Goal: Information Seeking & Learning: Check status

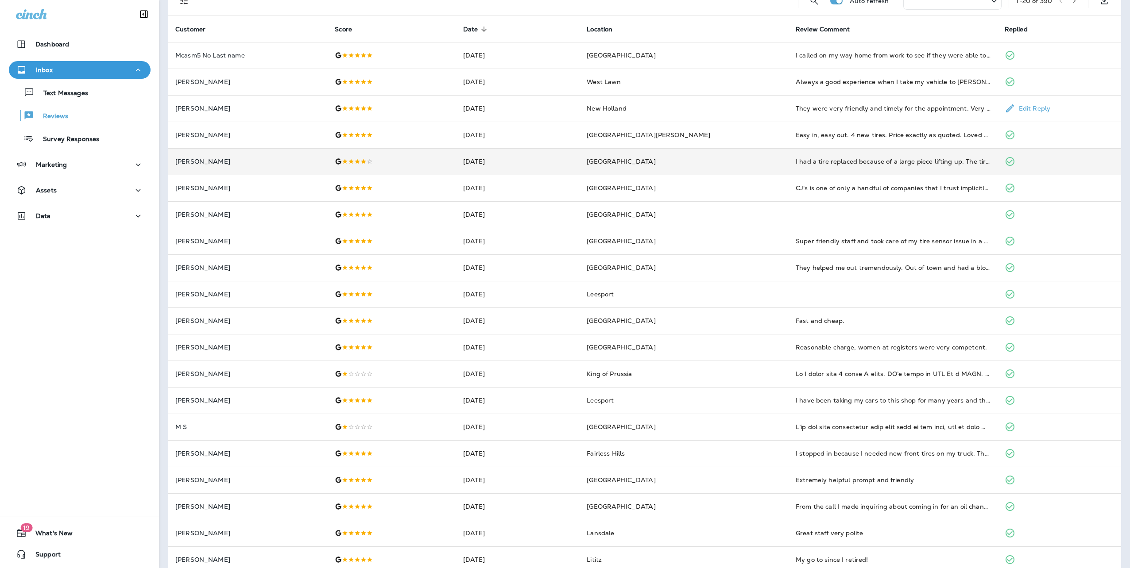
scroll to position [64, 0]
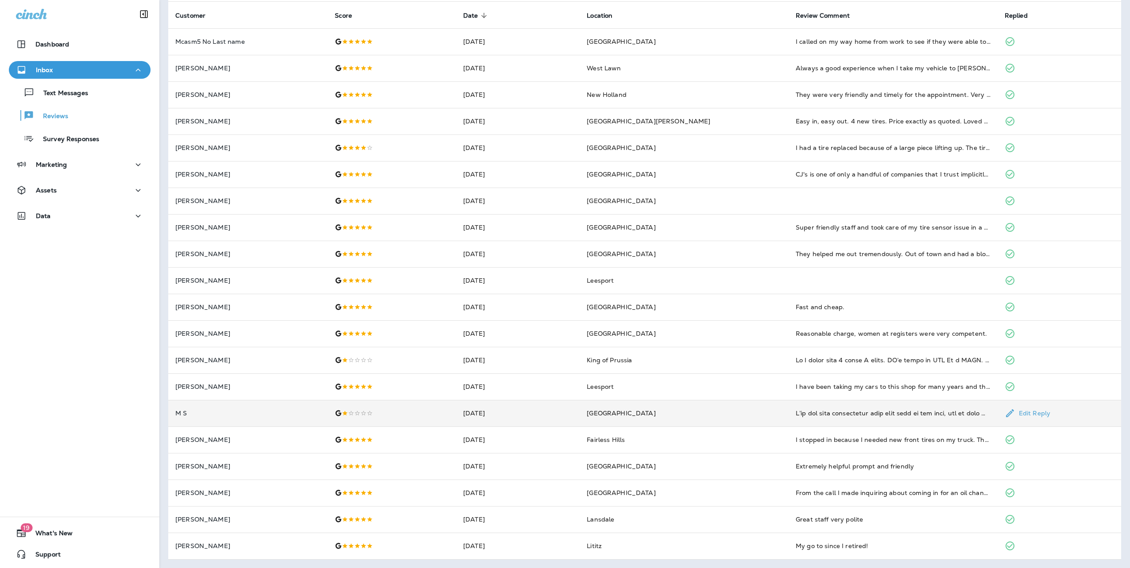
click at [190, 416] on p "M S" at bounding box center [247, 413] width 145 height 7
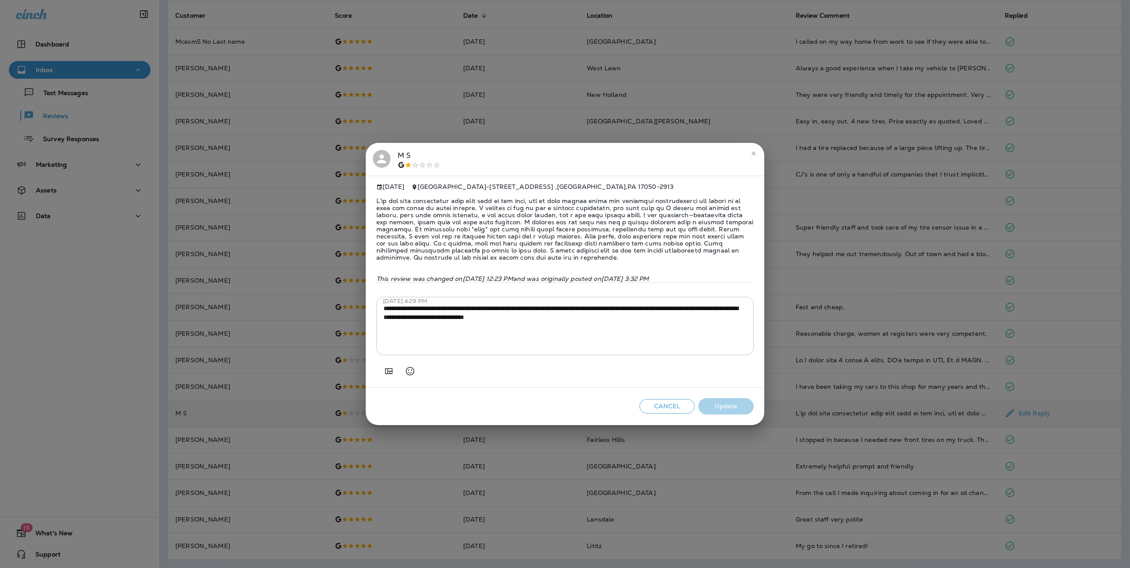
click at [385, 154] on icon at bounding box center [381, 158] width 13 height 13
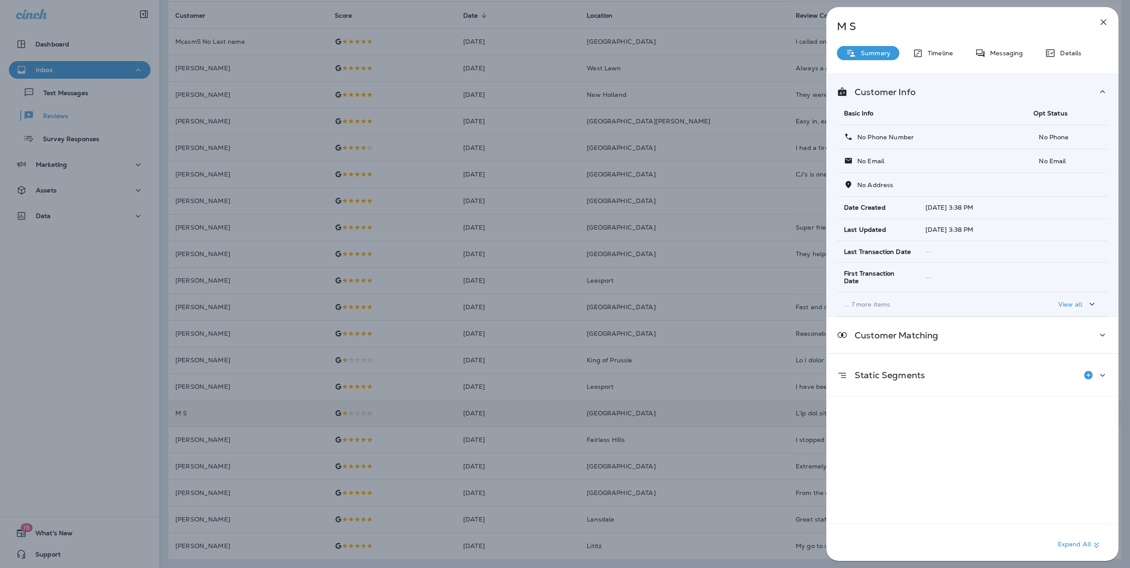
click at [1102, 21] on icon "button" at bounding box center [1103, 22] width 6 height 6
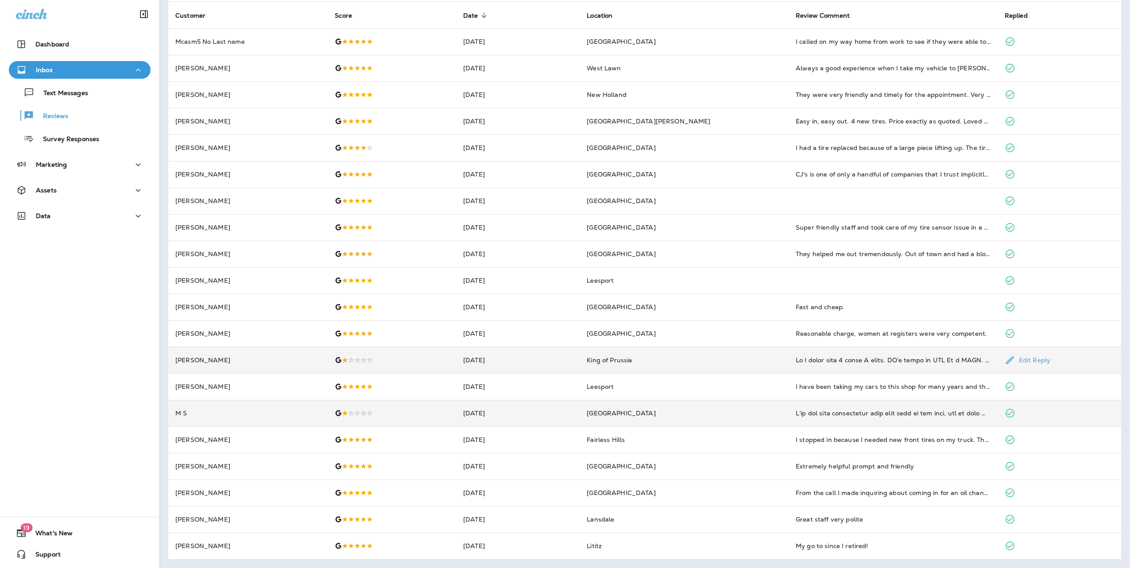
click at [208, 353] on td "[PERSON_NAME]" at bounding box center [247, 360] width 159 height 27
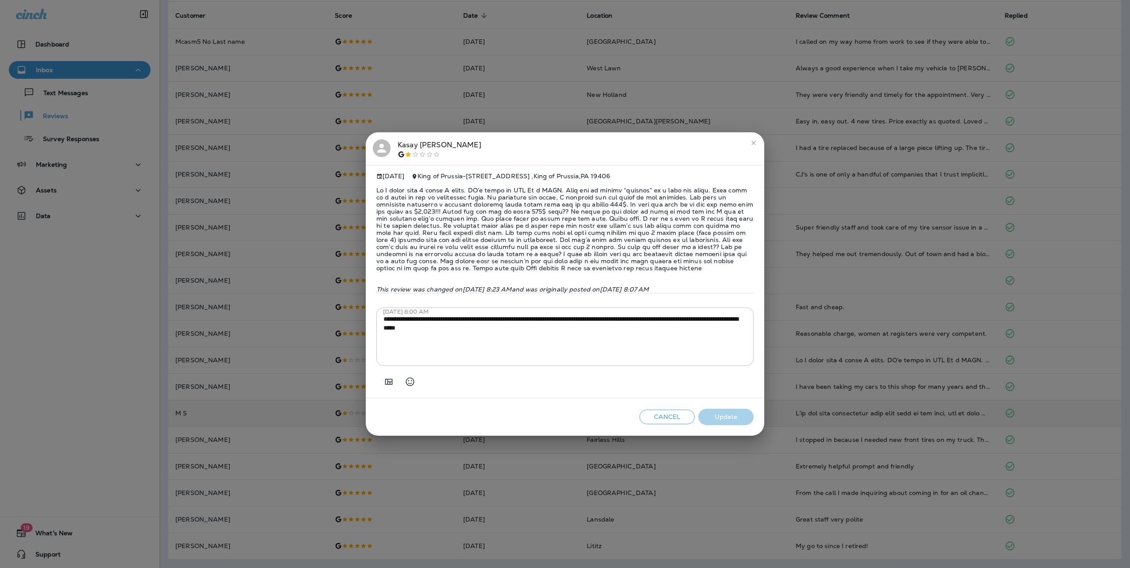
click at [383, 146] on icon at bounding box center [381, 148] width 13 height 13
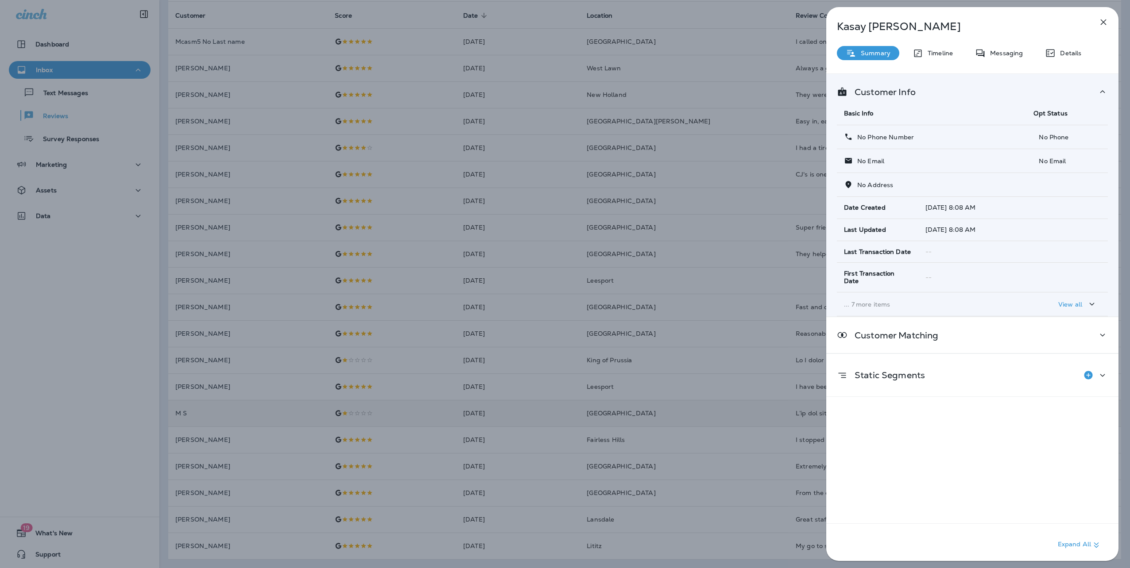
click at [1102, 22] on icon "button" at bounding box center [1103, 22] width 11 height 11
